Goal: Check status

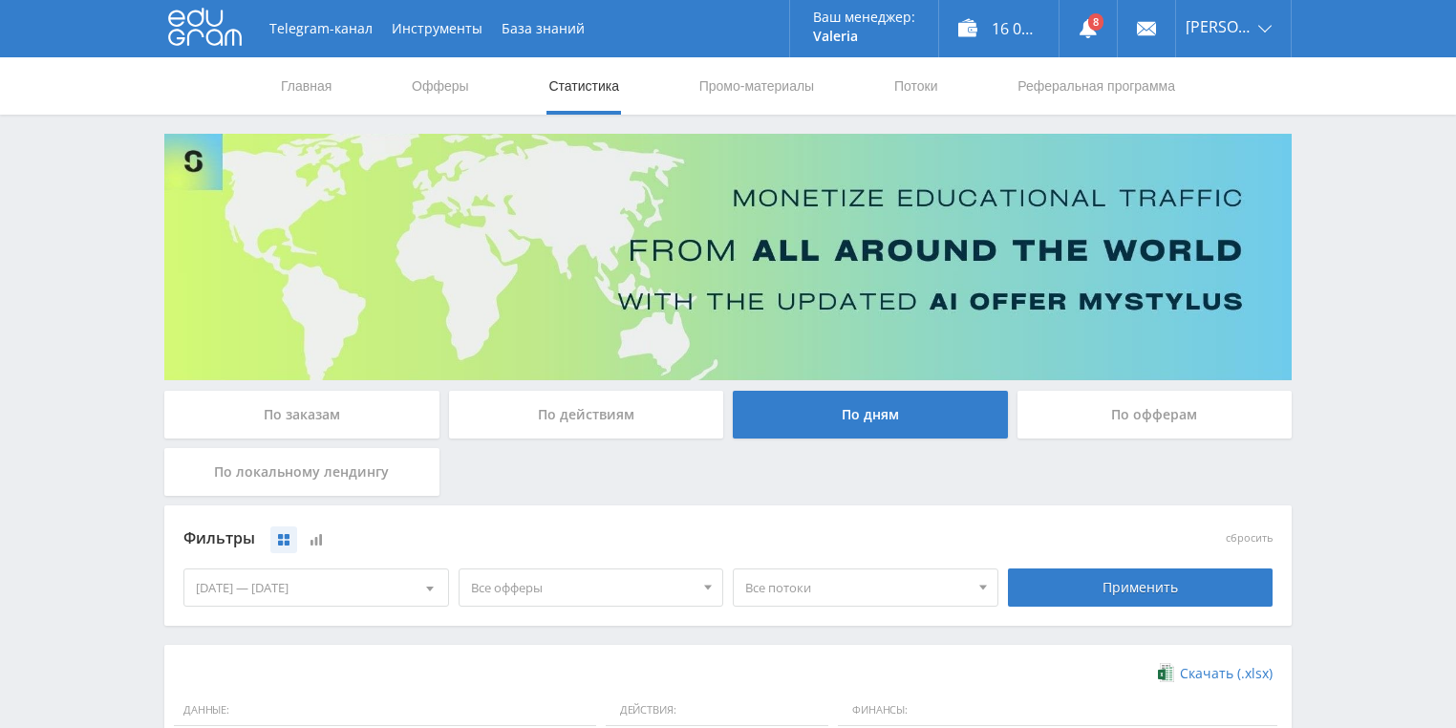
scroll to position [382, 0]
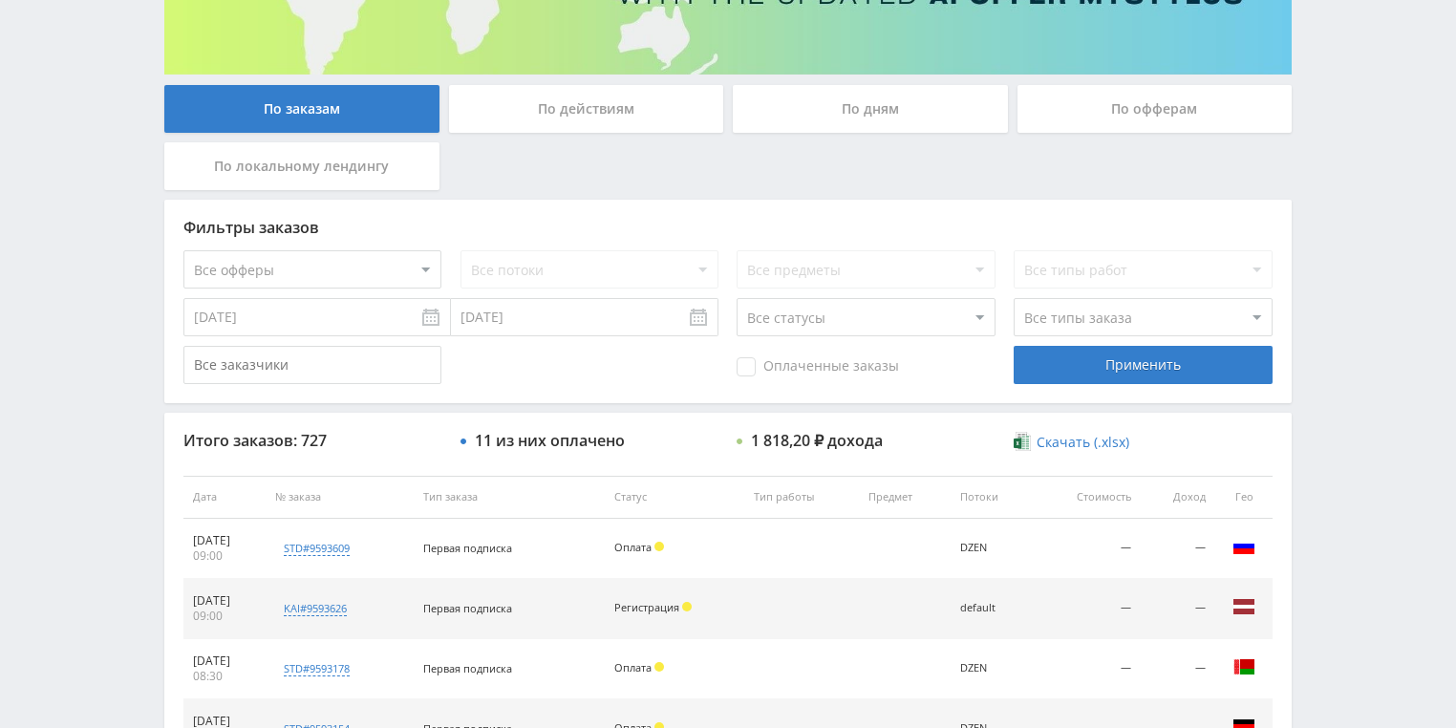
click at [578, 118] on div "По действиям" at bounding box center [586, 109] width 275 height 48
click at [0, 0] on input "По действиям" at bounding box center [0, 0] width 0 height 0
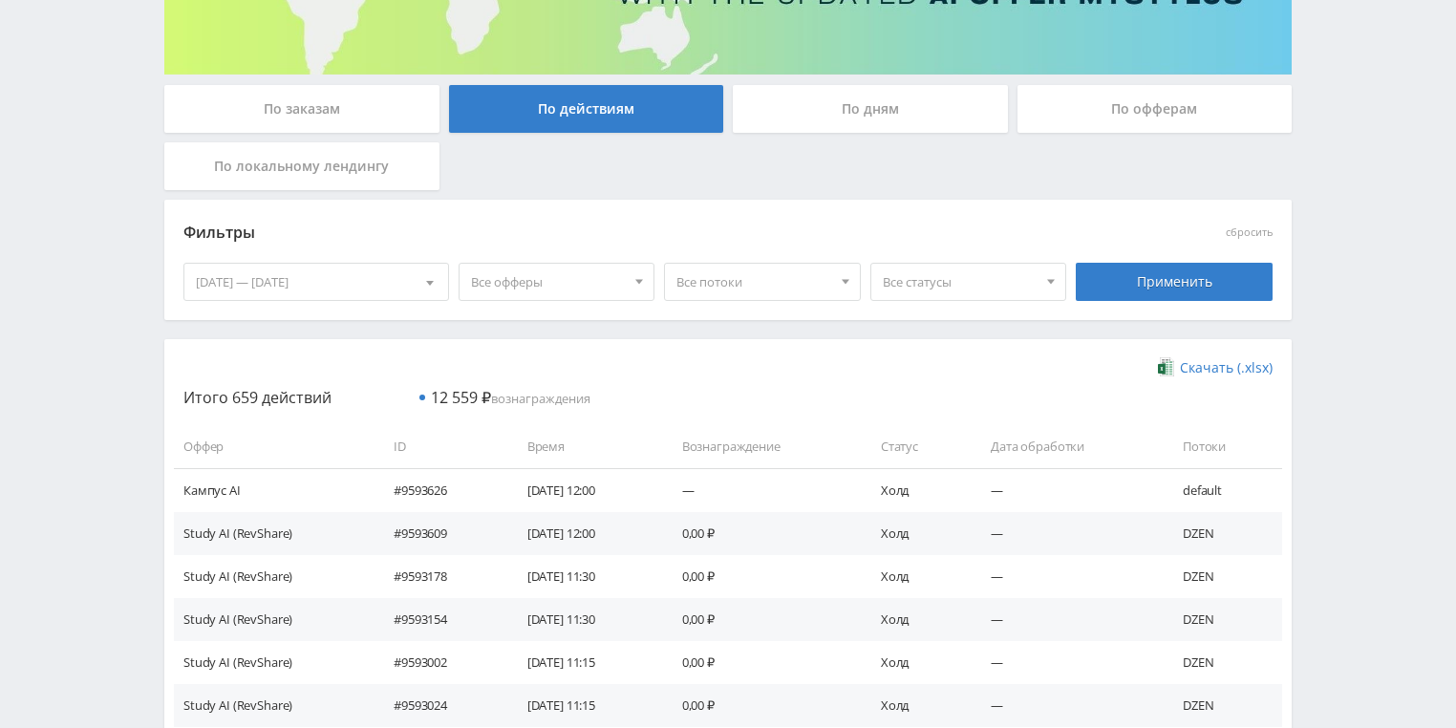
click at [812, 103] on div "По дням" at bounding box center [870, 109] width 275 height 48
click at [0, 0] on input "По дням" at bounding box center [0, 0] width 0 height 0
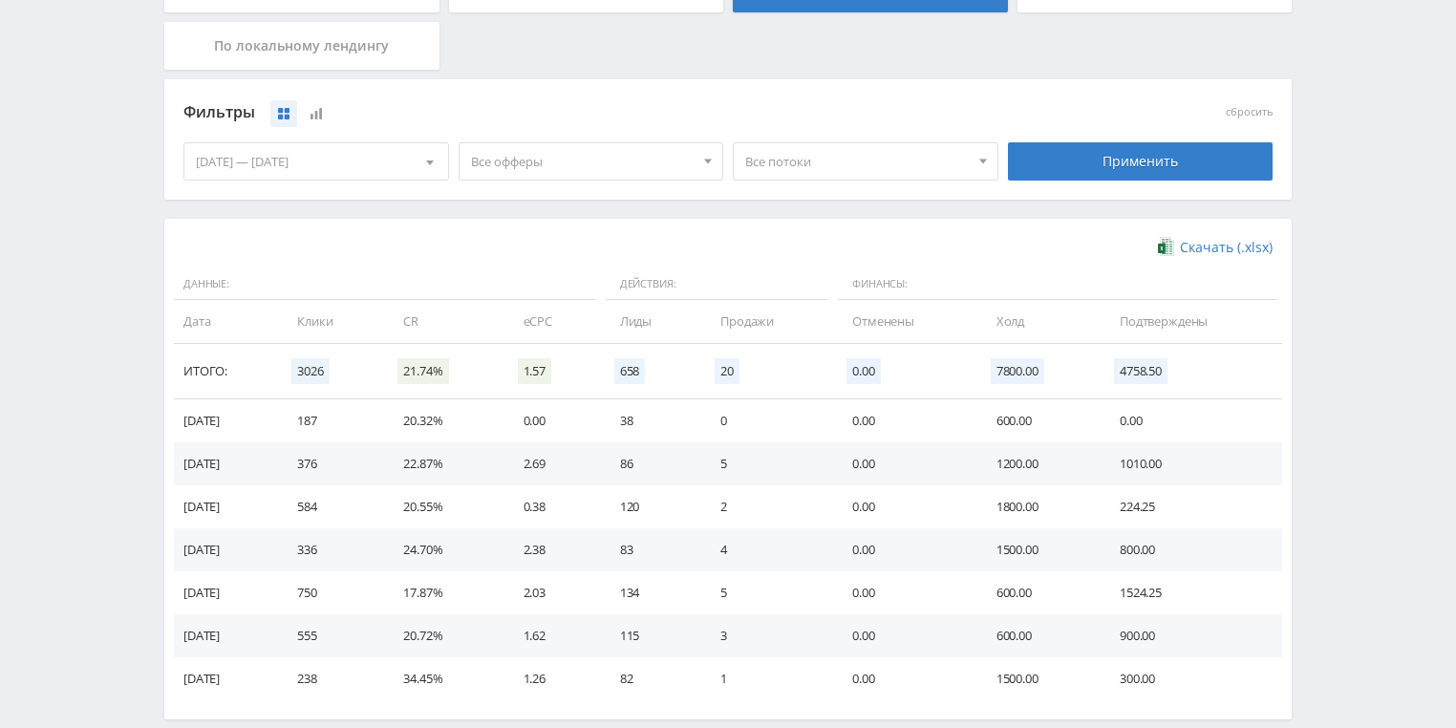
scroll to position [521, 0]
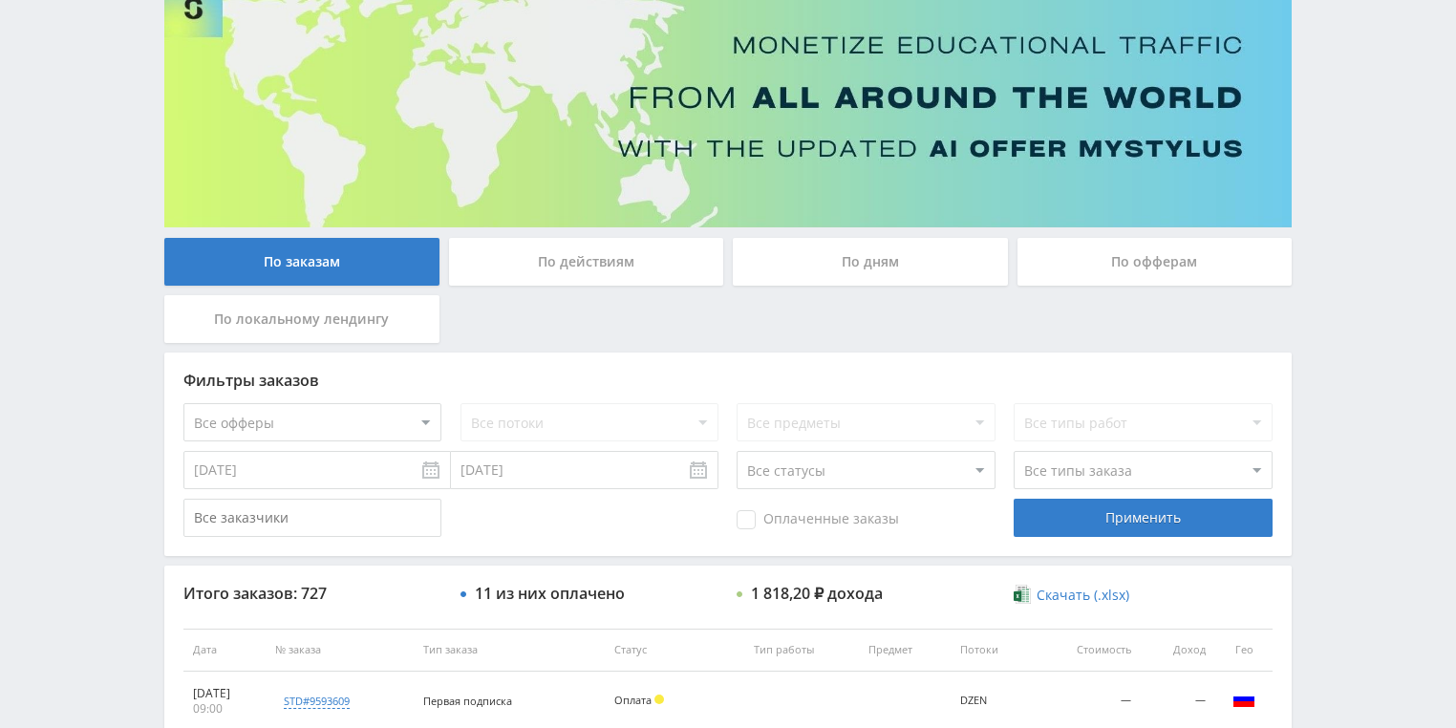
click at [609, 252] on div "По действиям" at bounding box center [586, 262] width 275 height 48
click at [0, 0] on input "По действиям" at bounding box center [0, 0] width 0 height 0
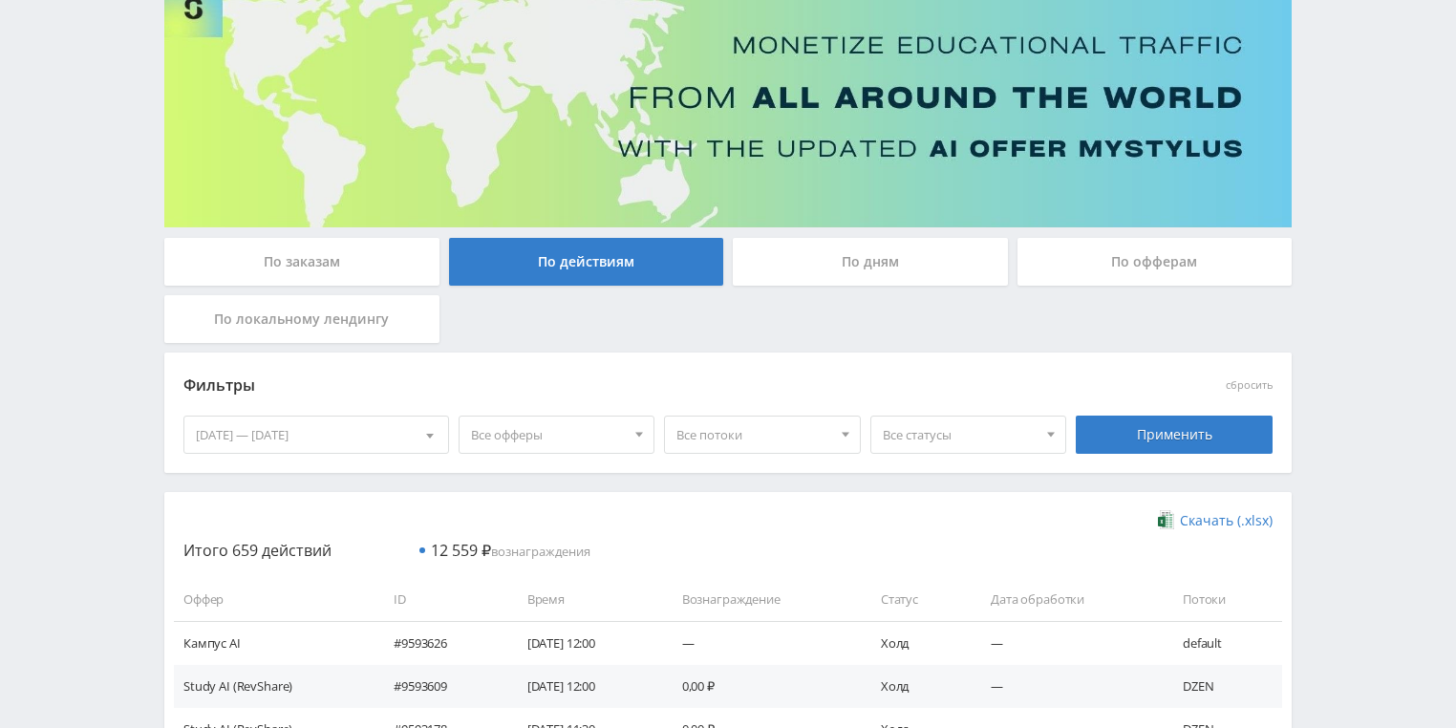
click at [820, 271] on div "По дням" at bounding box center [870, 262] width 275 height 48
click at [0, 0] on input "По дням" at bounding box center [0, 0] width 0 height 0
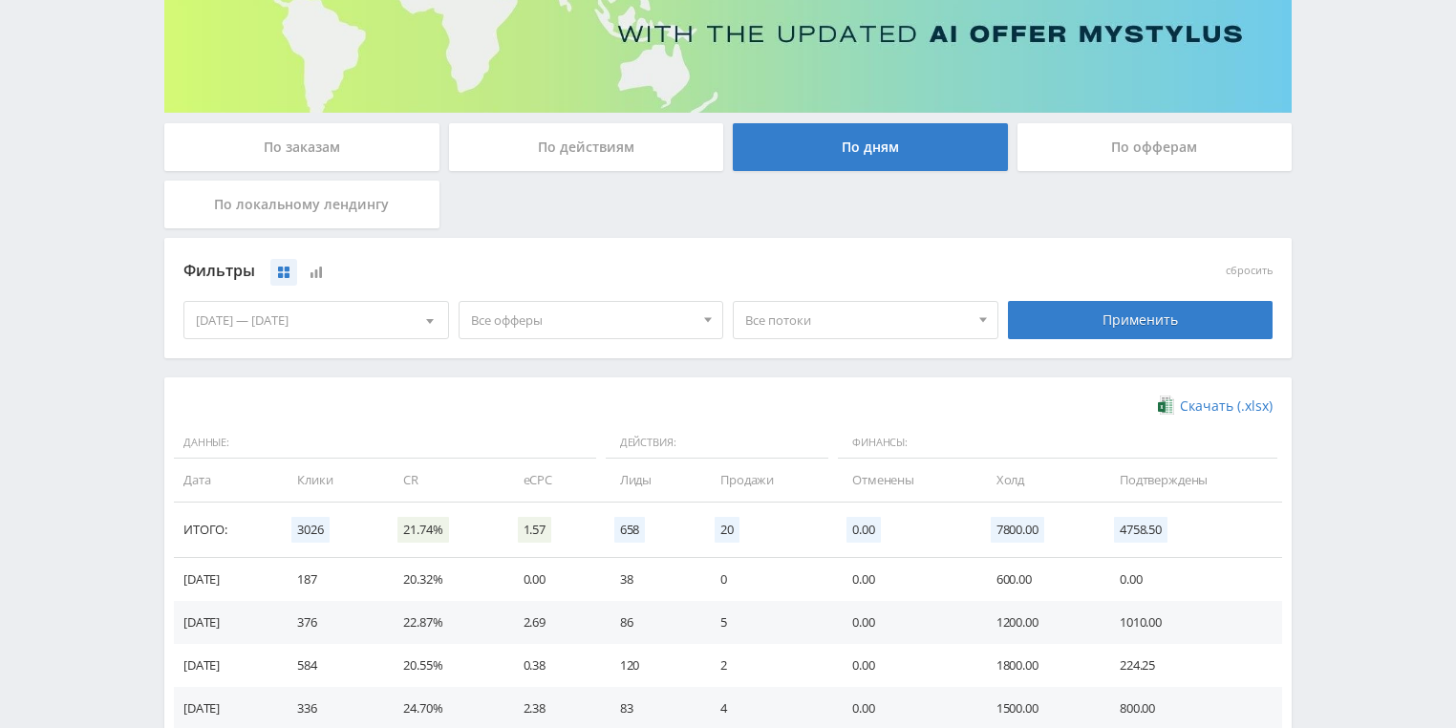
scroll to position [153, 0]
